Goal: Information Seeking & Learning: Learn about a topic

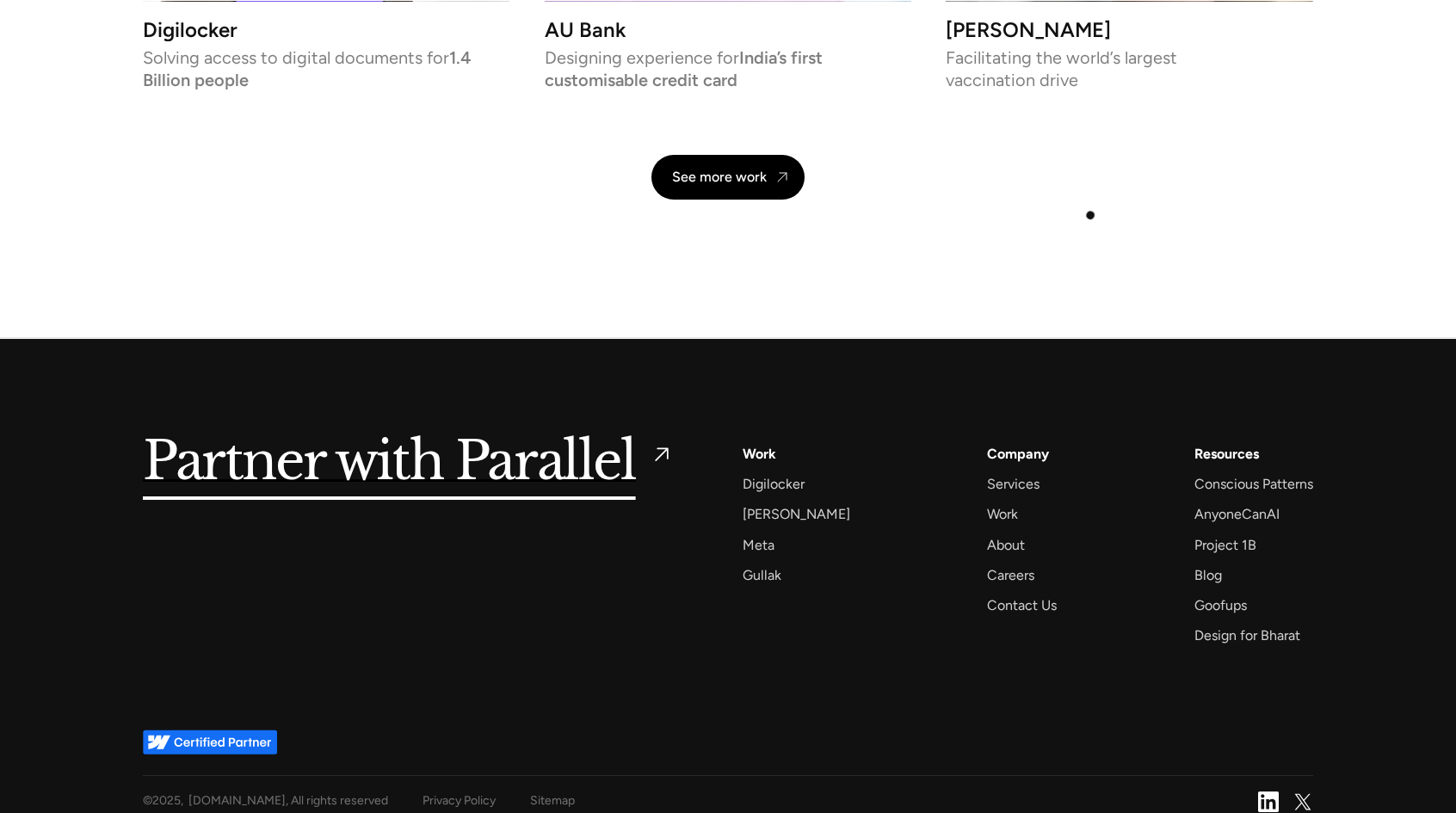
scroll to position [4031, 0]
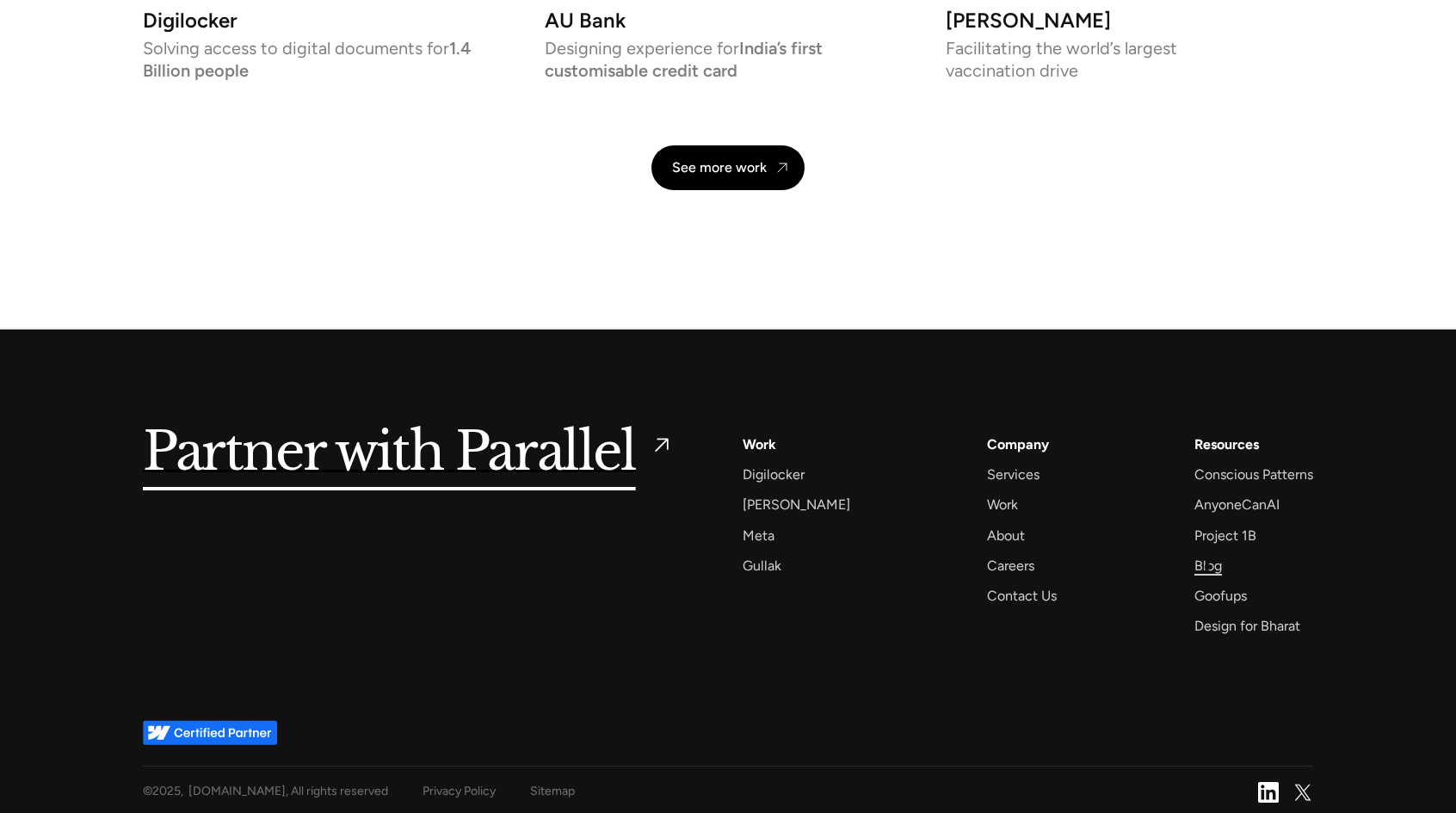
click at [1207, 560] on div "Blog" at bounding box center [1208, 566] width 27 height 23
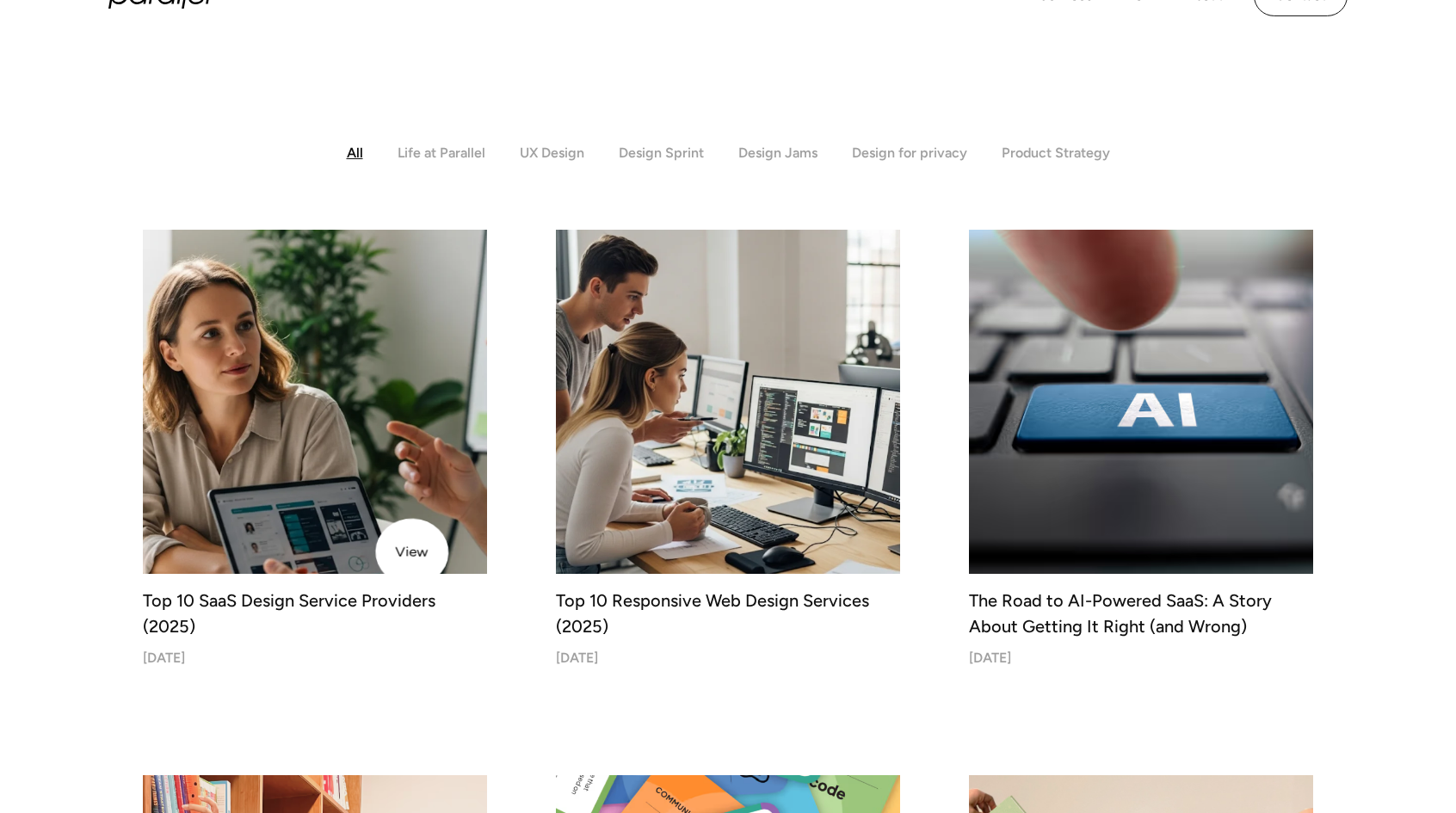
click at [394, 552] on img at bounding box center [314, 401] width 361 height 361
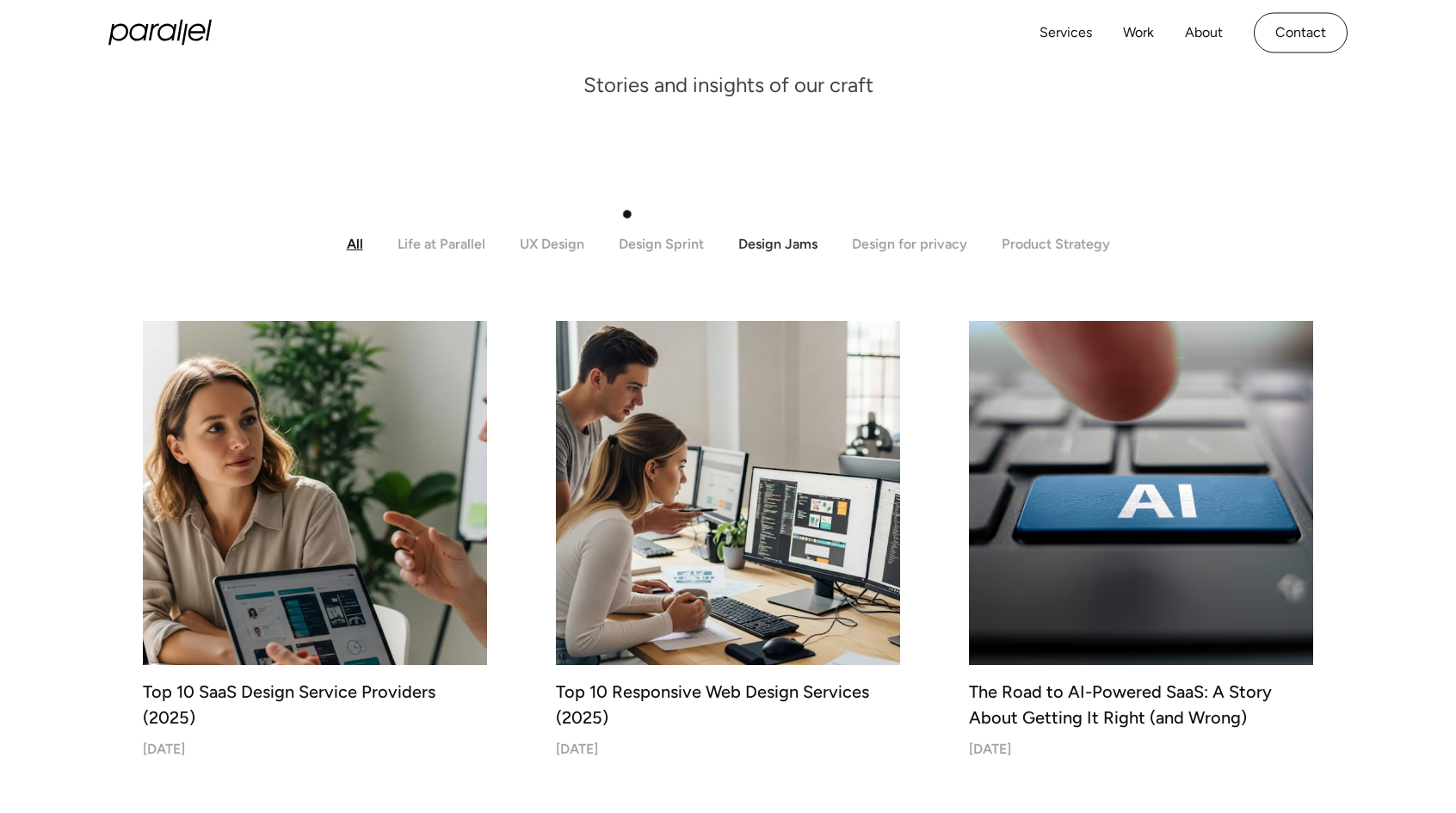
scroll to position [310, 0]
click at [1037, 249] on div "Product Strategy" at bounding box center [1055, 244] width 109 height 17
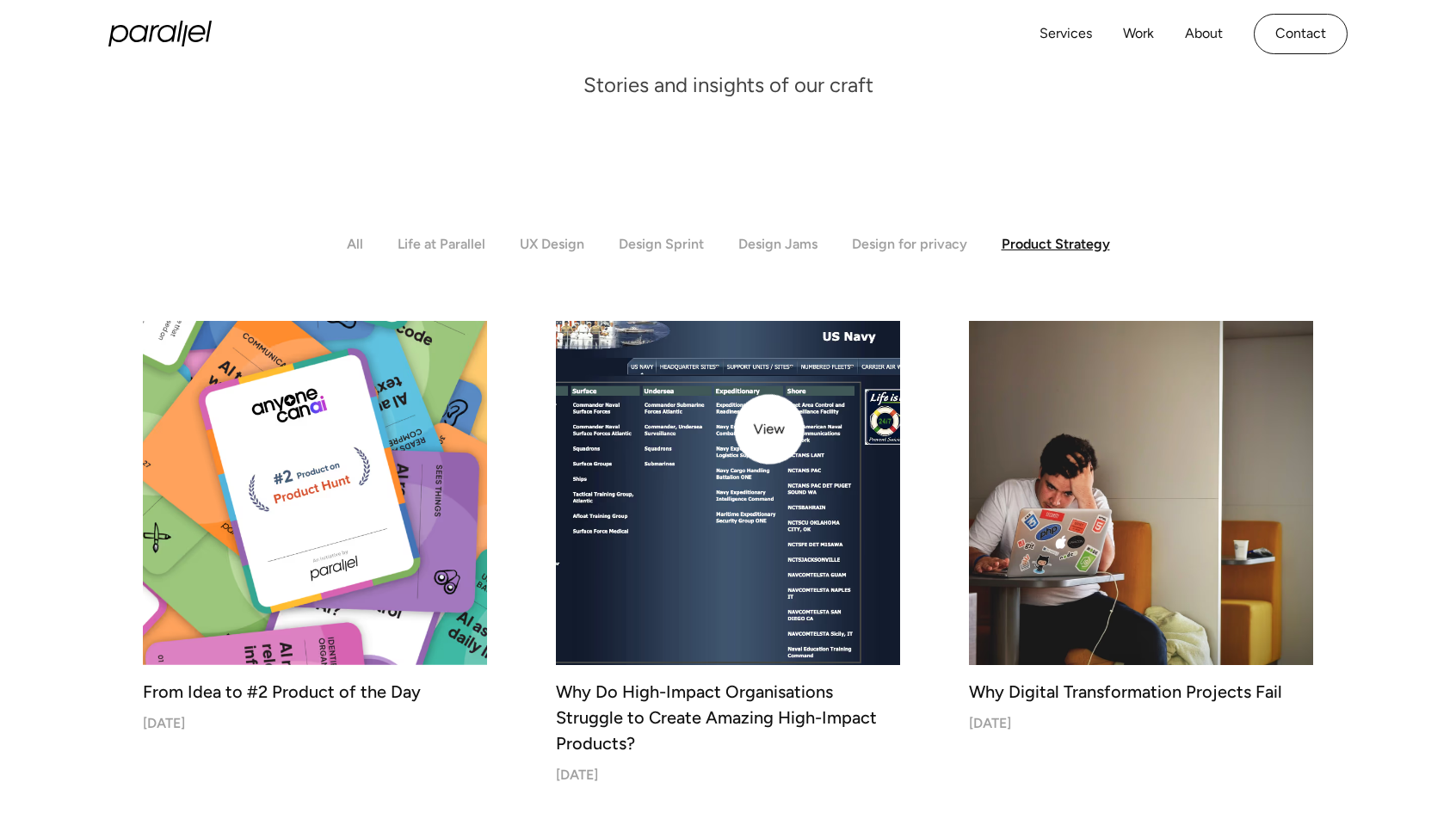
click at [769, 429] on img at bounding box center [728, 493] width 361 height 361
